Goal: Task Accomplishment & Management: Use online tool/utility

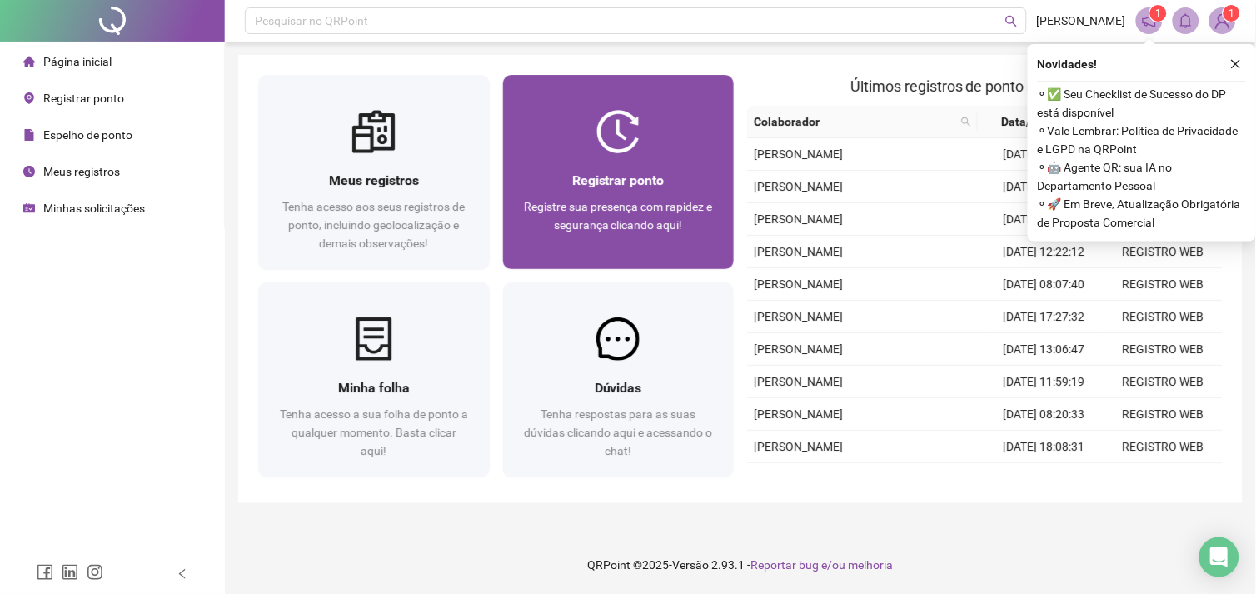
drag, startPoint x: 547, startPoint y: 206, endPoint x: 619, endPoint y: 176, distance: 78.7
click at [619, 176] on span "Registrar ponto" at bounding box center [618, 180] width 92 height 16
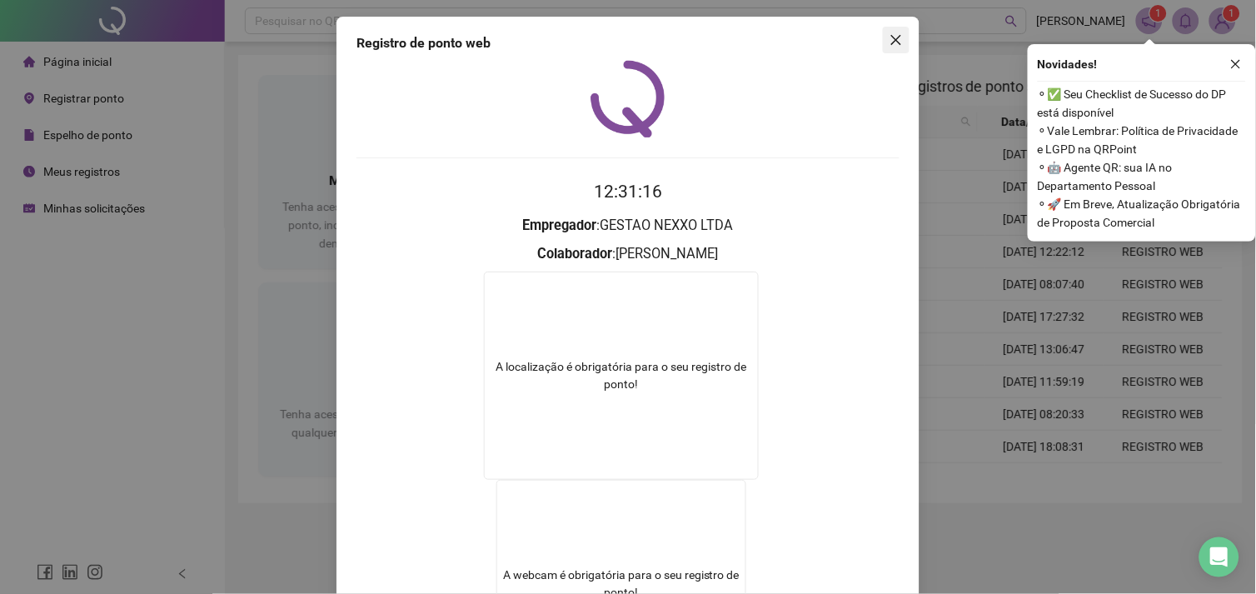
click at [886, 47] on button "Close" at bounding box center [896, 40] width 27 height 27
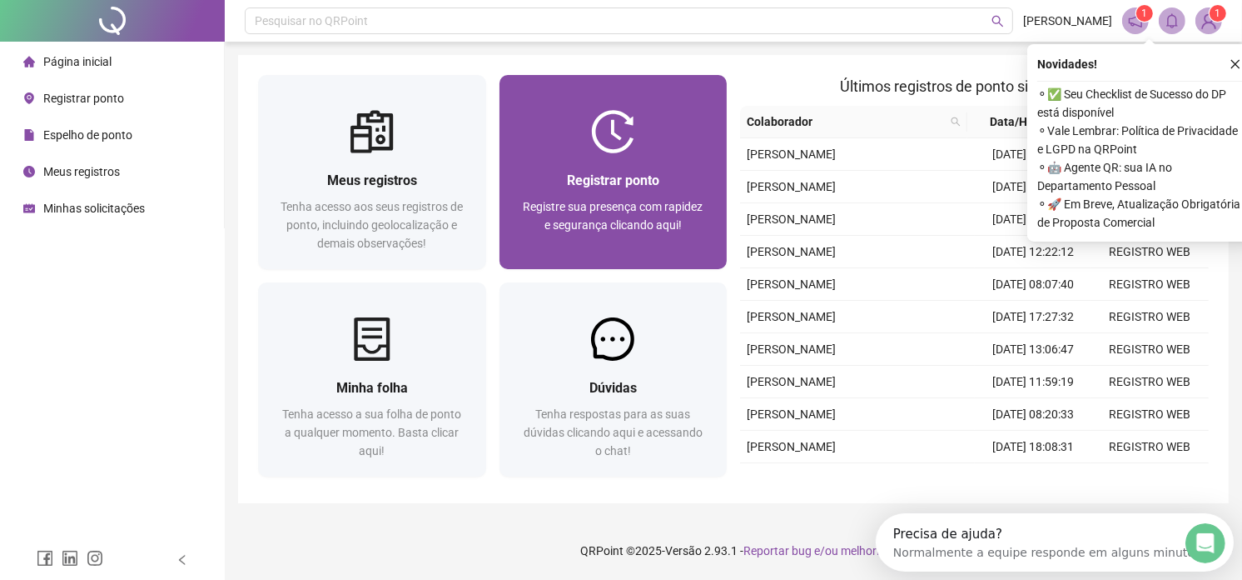
click at [679, 155] on div "Registrar ponto Registre sua presença com rapidez e segurança clicando aqui!" at bounding box center [614, 211] width 228 height 116
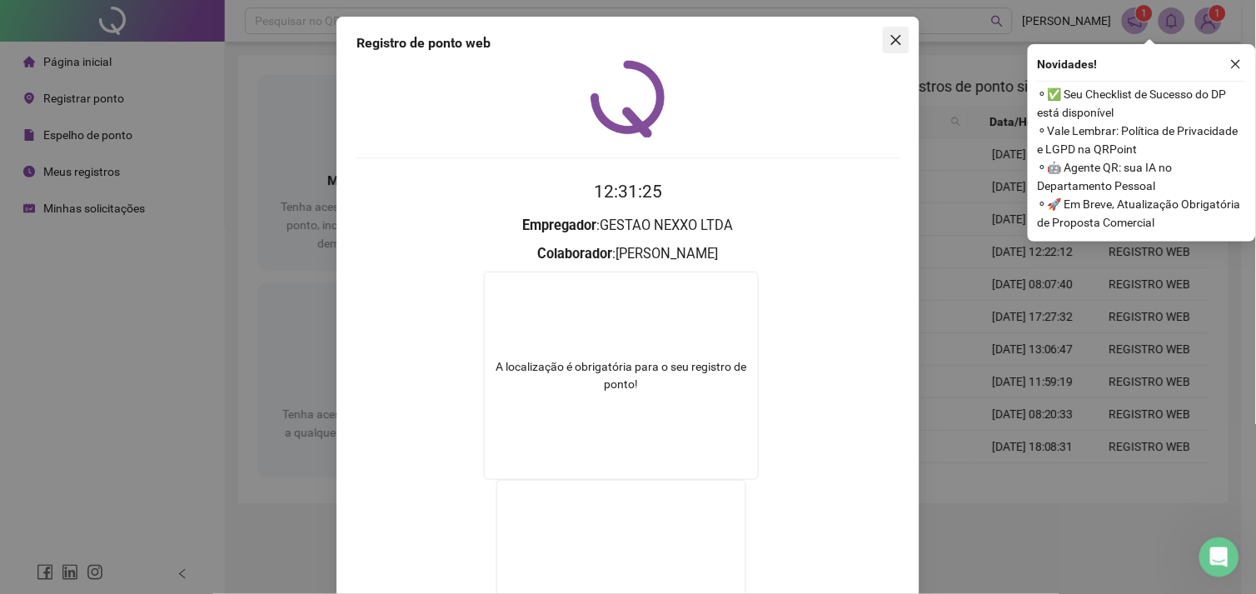
click at [891, 45] on icon "close" at bounding box center [895, 39] width 13 height 13
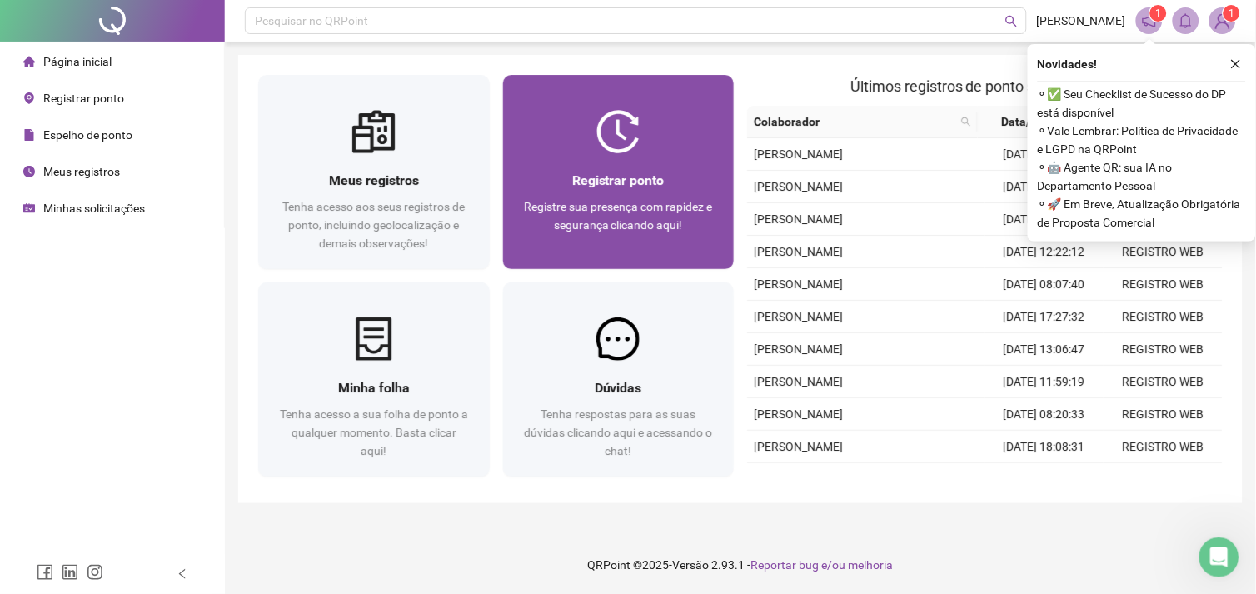
click at [639, 187] on span "Registrar ponto" at bounding box center [618, 180] width 92 height 16
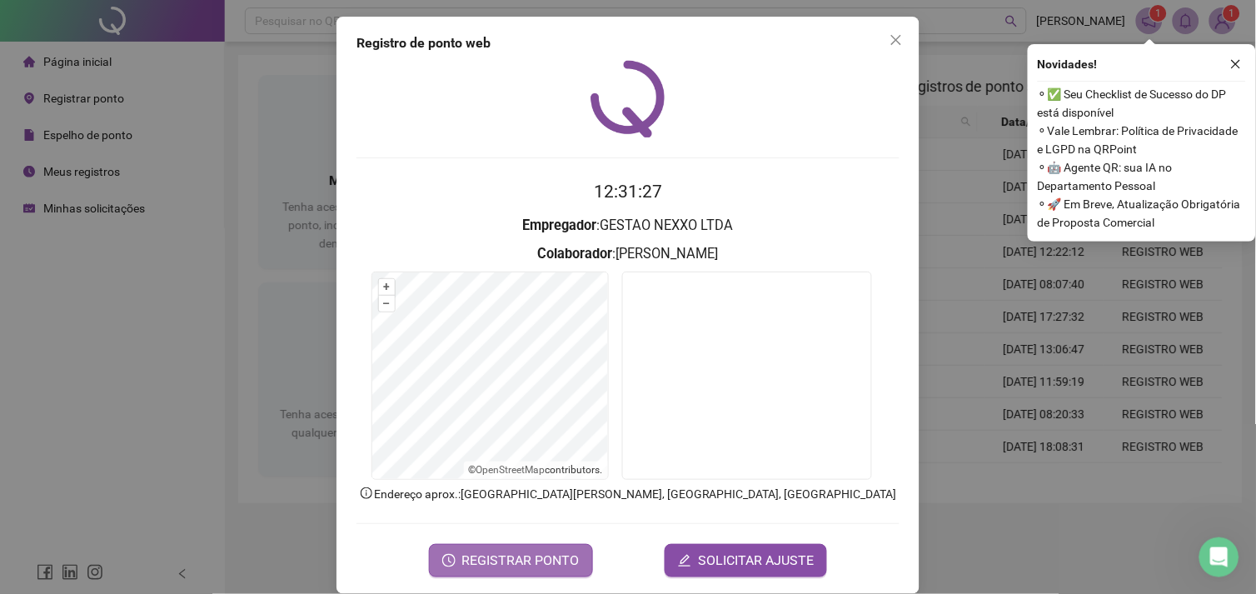
click at [535, 551] on span "REGISTRAR PONTO" at bounding box center [520, 560] width 117 height 20
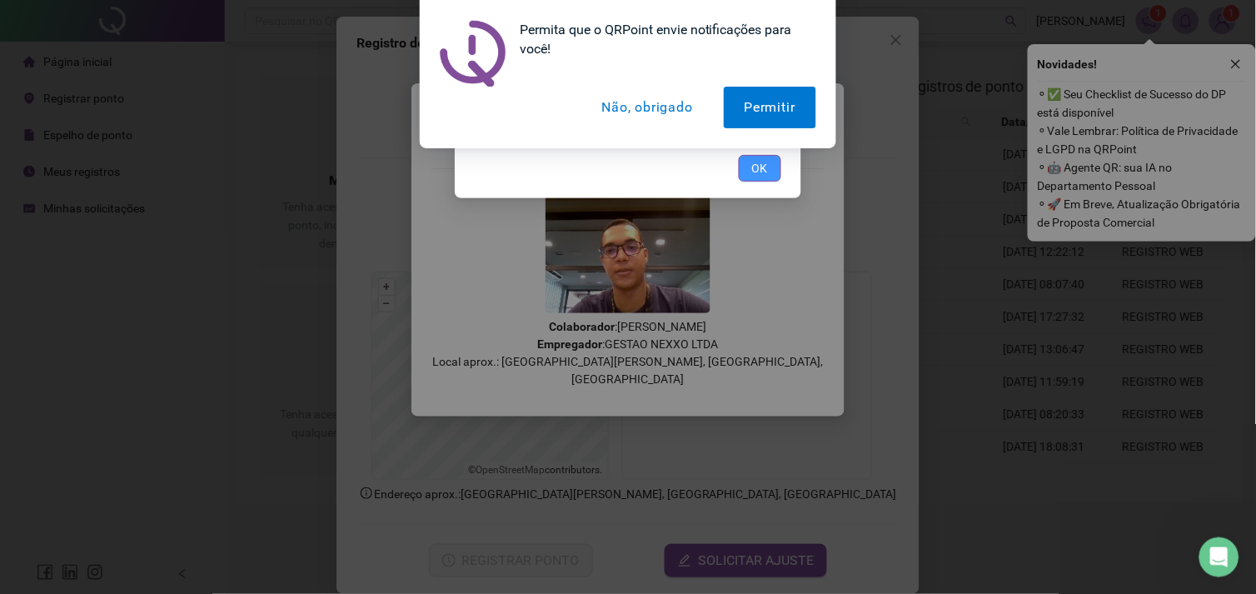
click at [751, 162] on button "OK" at bounding box center [760, 168] width 42 height 27
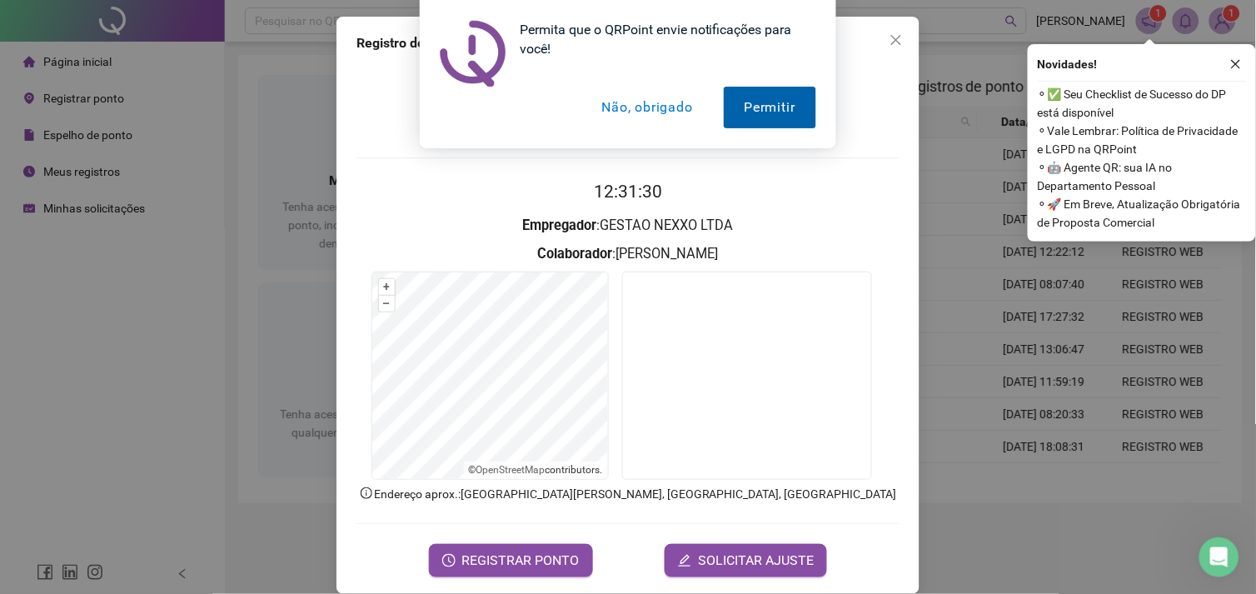
click at [791, 111] on button "Permitir" at bounding box center [770, 108] width 92 height 42
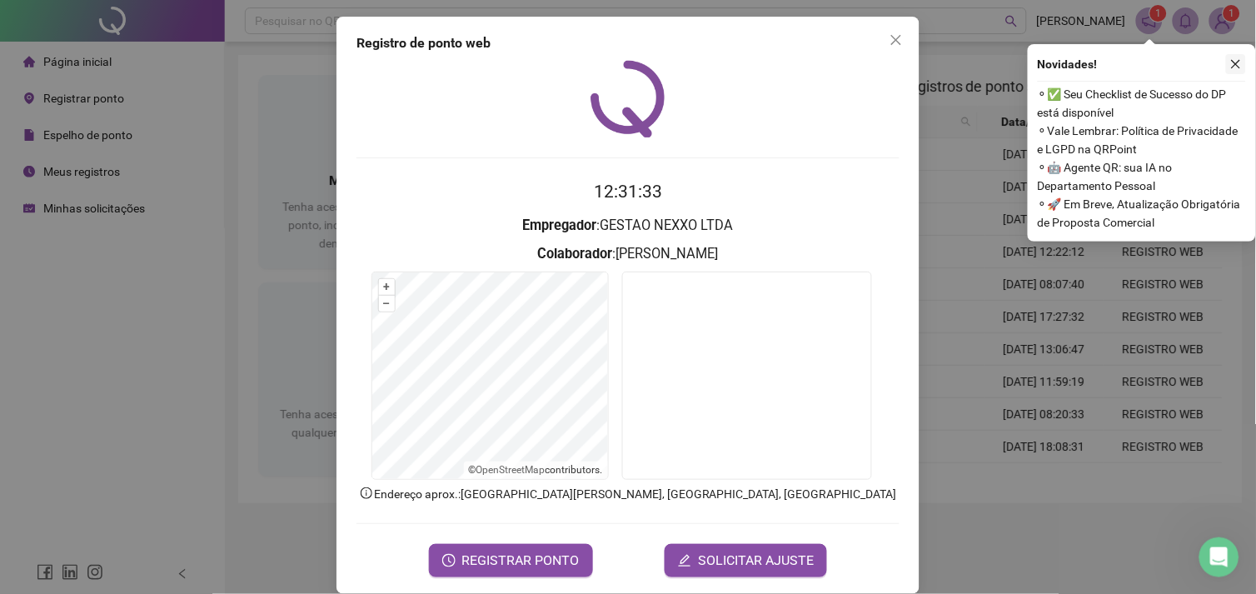
click at [1233, 64] on icon "close" at bounding box center [1236, 64] width 12 height 12
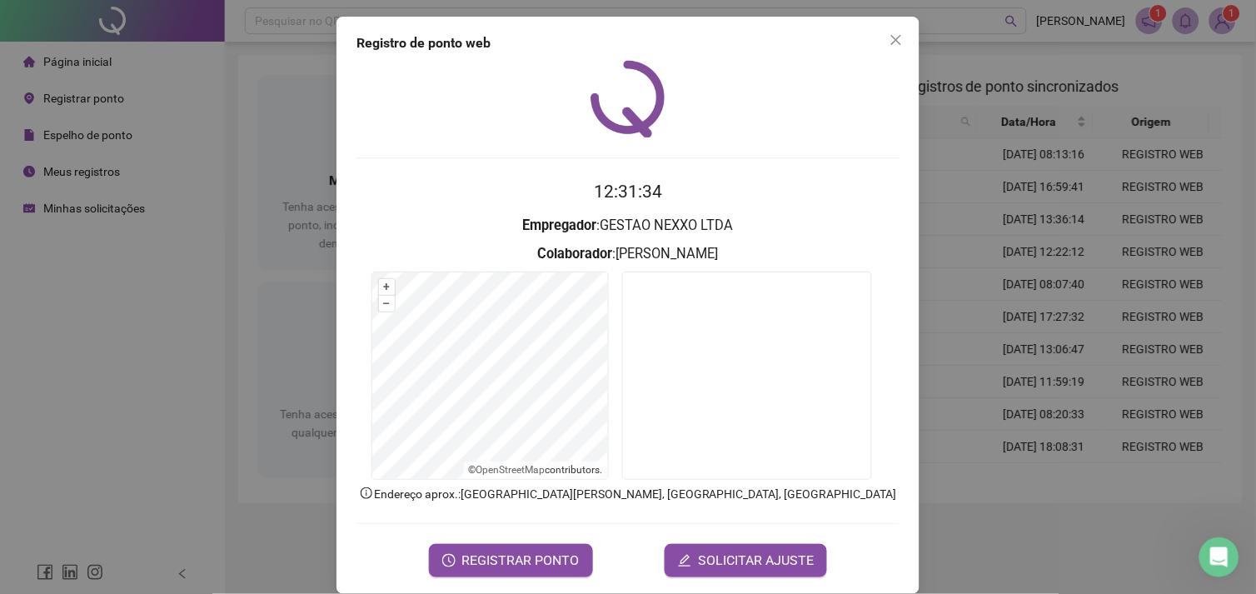
drag, startPoint x: 886, startPoint y: 45, endPoint x: 872, endPoint y: 75, distance: 33.1
click at [889, 45] on icon "close" at bounding box center [895, 39] width 13 height 13
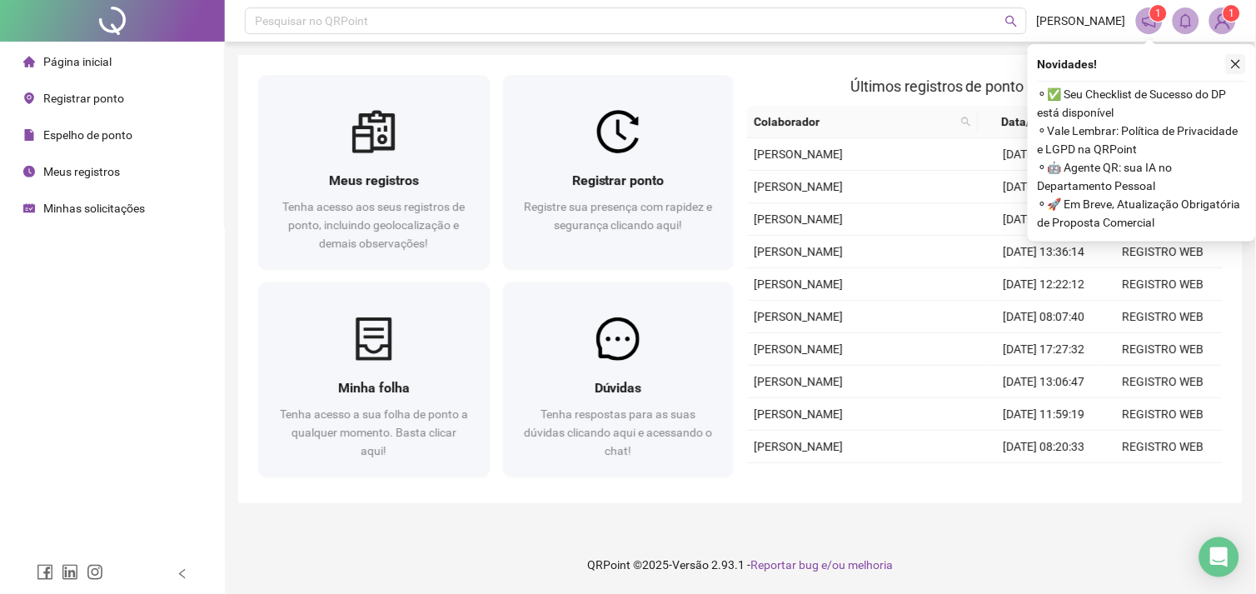
click at [1237, 70] on button "button" at bounding box center [1236, 64] width 20 height 20
